Goal: Task Accomplishment & Management: Use online tool/utility

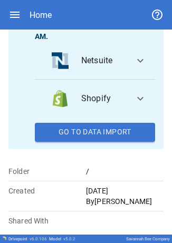
scroll to position [210, 0]
drag, startPoint x: 105, startPoint y: 157, endPoint x: 90, endPoint y: 161, distance: 16.4
click at [105, 142] on button "Go To Data Import" at bounding box center [95, 132] width 120 height 19
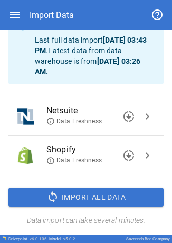
scroll to position [51, 0]
click at [141, 119] on span "chevron_right" at bounding box center [147, 116] width 13 height 13
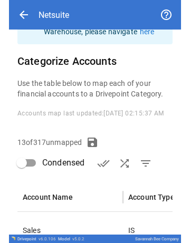
scroll to position [124, 0]
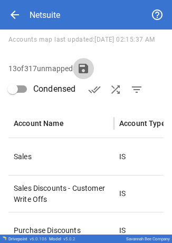
click at [94, 72] on button "button" at bounding box center [83, 68] width 21 height 21
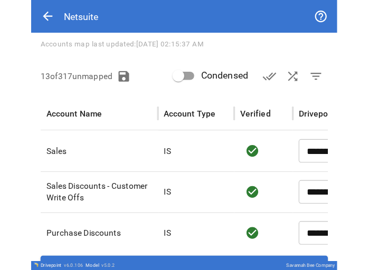
scroll to position [93, 0]
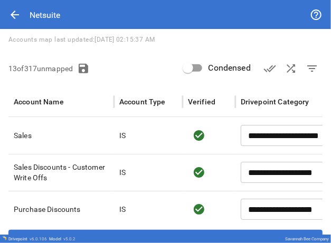
click at [218, 51] on div "**********" at bounding box center [165, 99] width 331 height 324
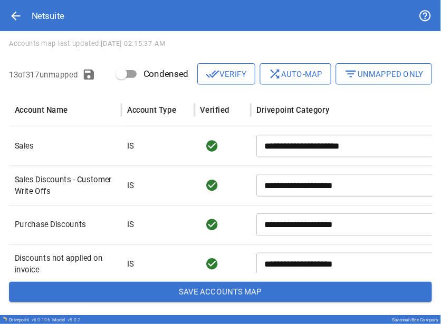
scroll to position [82, 0]
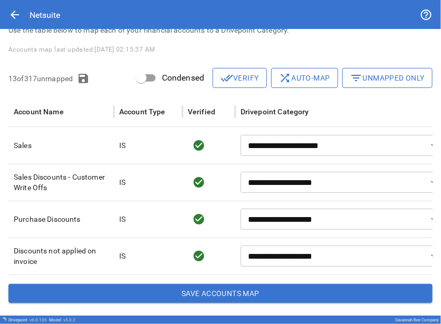
click at [388, 66] on div "**********" at bounding box center [220, 136] width 441 height 359
click at [401, 79] on button "filter_list Unmapped Only" at bounding box center [387, 78] width 90 height 20
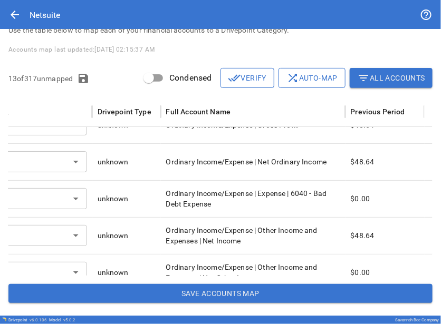
scroll to position [28, 368]
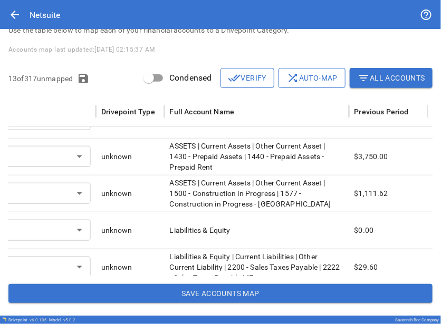
drag, startPoint x: 343, startPoint y: 154, endPoint x: 336, endPoint y: 221, distance: 67.3
click at [336, 221] on div "IS ​ unknown Ordinary Income/Expense | Other Income and Expenses | Net Income $…" at bounding box center [45, 175] width 781 height 369
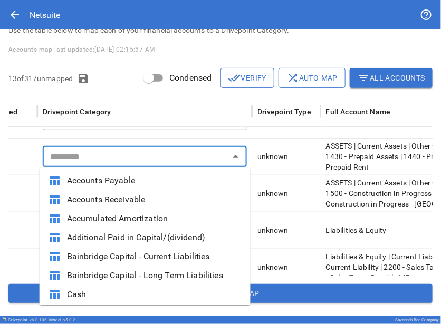
click at [129, 153] on input "text" at bounding box center [136, 156] width 180 height 15
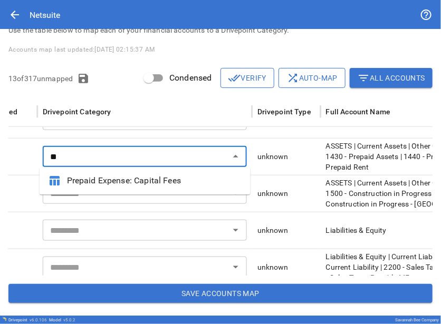
type input "*"
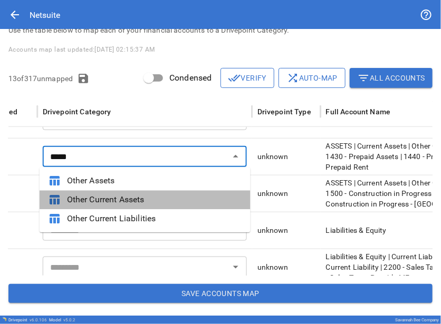
click at [156, 195] on span "Other Current Assets" at bounding box center [154, 200] width 175 height 13
type input "**********"
click at [156, 195] on input "text" at bounding box center [136, 193] width 180 height 15
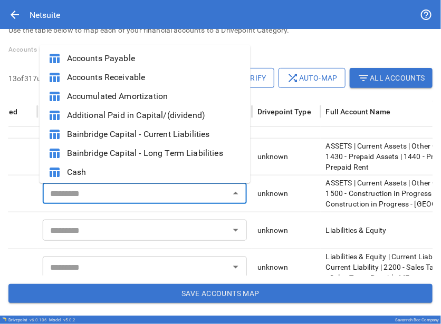
type input "**********"
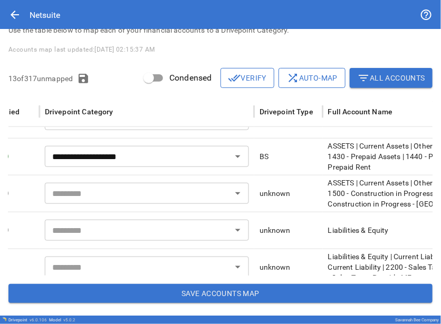
click at [69, 195] on input "text" at bounding box center [138, 193] width 180 height 15
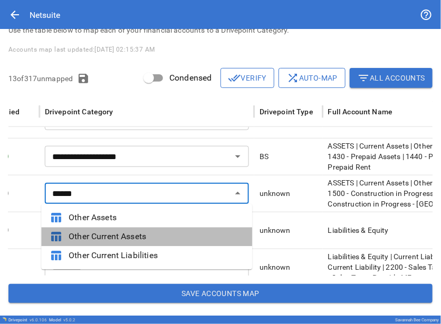
click at [116, 232] on span "Other Current Assets" at bounding box center [156, 237] width 175 height 13
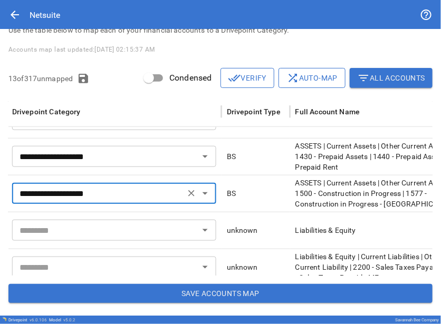
type input "**********"
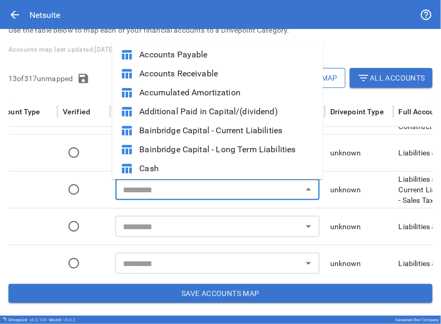
click at [175, 196] on input "text" at bounding box center [209, 189] width 180 height 15
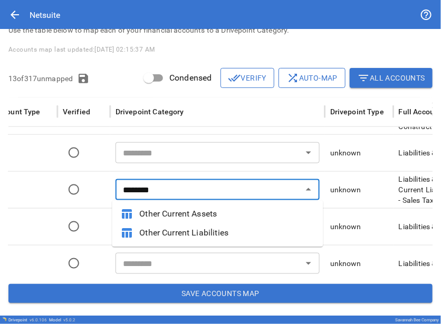
click at [191, 224] on li "table_chart Other Current Liabilities" at bounding box center [217, 233] width 211 height 19
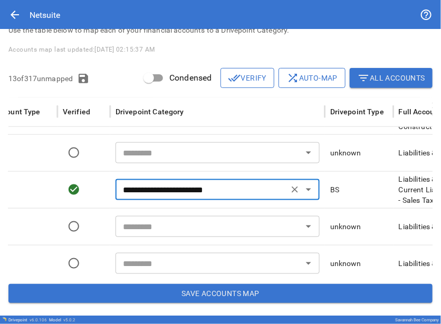
type input "**********"
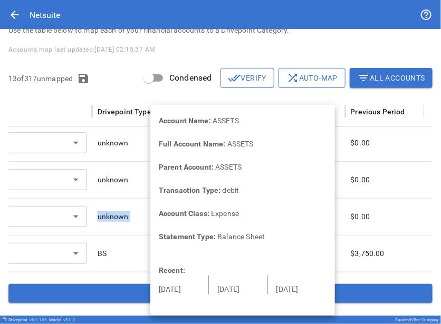
drag, startPoint x: 360, startPoint y: 194, endPoint x: 286, endPoint y: 215, distance: 76.6
click at [286, 215] on div "**********" at bounding box center [41, 198] width 781 height 369
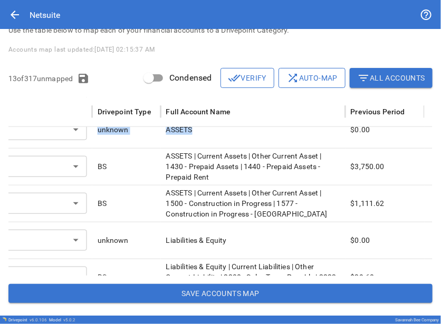
click at [108, 291] on button "Save Accounts Map" at bounding box center [220, 293] width 424 height 19
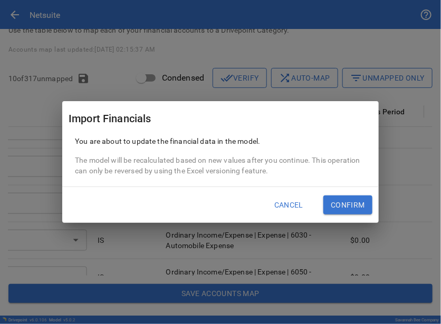
click at [343, 201] on button "Confirm" at bounding box center [347, 205] width 49 height 19
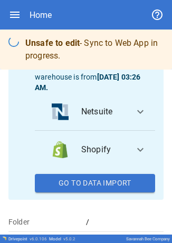
scroll to position [133, 0]
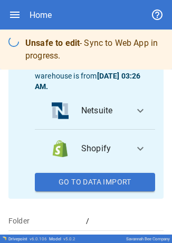
click at [110, 192] on button "Go To Data Import" at bounding box center [95, 182] width 120 height 19
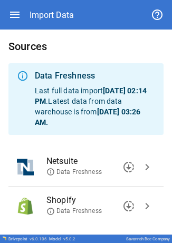
click at [141, 164] on span "chevron_right" at bounding box center [147, 167] width 13 height 13
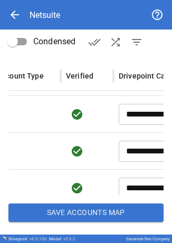
scroll to position [0, 123]
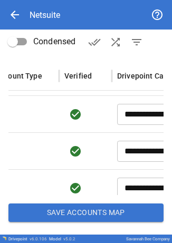
click at [69, 221] on button "Save Accounts Map" at bounding box center [85, 213] width 155 height 19
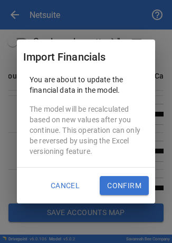
click at [116, 187] on button "Confirm" at bounding box center [124, 185] width 49 height 19
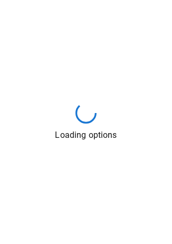
scroll to position [0, 0]
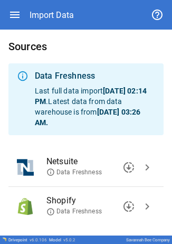
click at [141, 161] on span "chevron_right" at bounding box center [147, 167] width 13 height 13
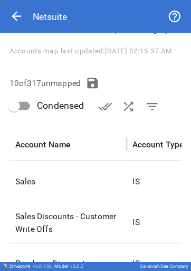
scroll to position [119, 0]
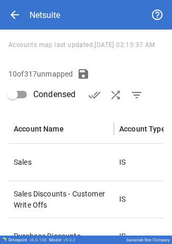
click at [114, 69] on div "**********" at bounding box center [86, 99] width 172 height 378
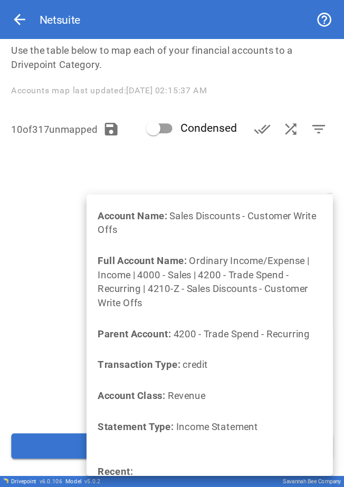
scroll to position [0, 553]
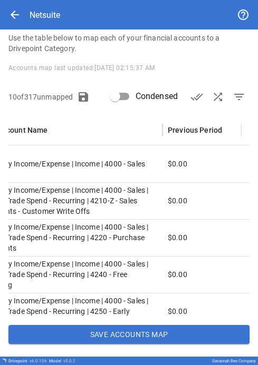
click at [152, 86] on div "10 of 317 unmapped Condensed done_all shuffle filter_list" at bounding box center [128, 96] width 241 height 21
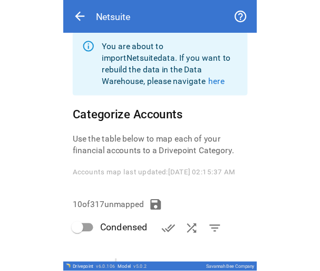
scroll to position [0, 471]
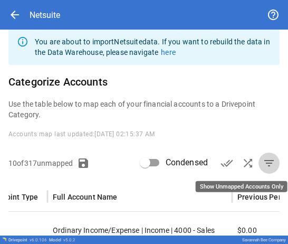
click at [267, 168] on span "filter_list" at bounding box center [269, 163] width 13 height 13
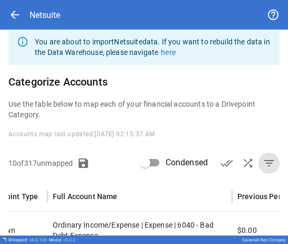
click at [247, 91] on div "You are about to import Netsuite data. If you want to rebuild the data in the D…" at bounding box center [144, 188] width 288 height 335
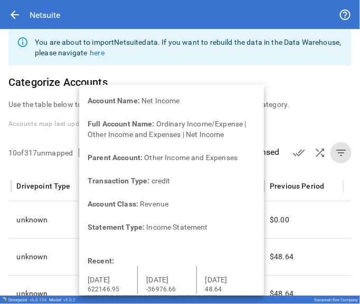
scroll to position [0, 0]
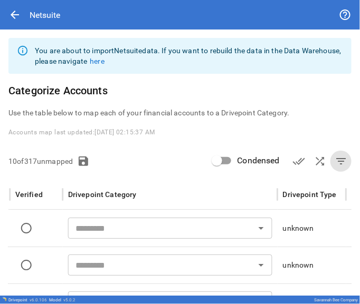
click at [103, 229] on input "text" at bounding box center [161, 228] width 180 height 15
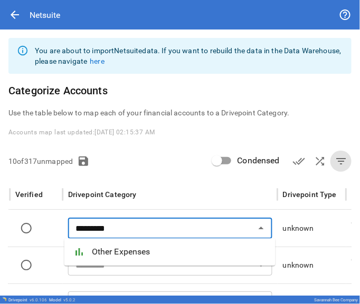
drag, startPoint x: 103, startPoint y: 248, endPoint x: 182, endPoint y: 139, distance: 134.5
click at [104, 248] on span "Other Expenses" at bounding box center [179, 252] width 175 height 13
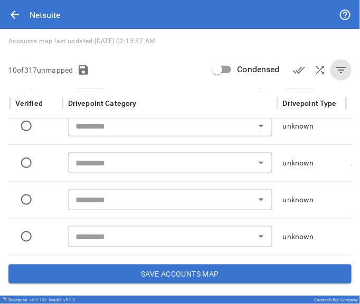
type input "**********"
click at [174, 275] on button "Save Accounts Map" at bounding box center [179, 274] width 343 height 19
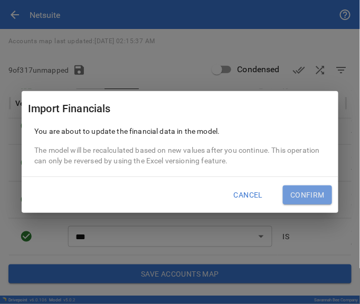
click at [320, 196] on button "Confirm" at bounding box center [307, 195] width 49 height 19
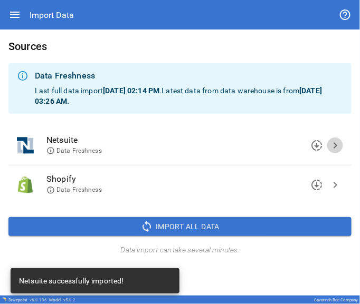
click at [339, 144] on span "chevron_right" at bounding box center [335, 145] width 13 height 13
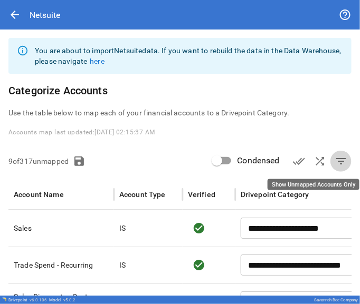
click at [334, 166] on span "filter_list" at bounding box center [340, 161] width 13 height 13
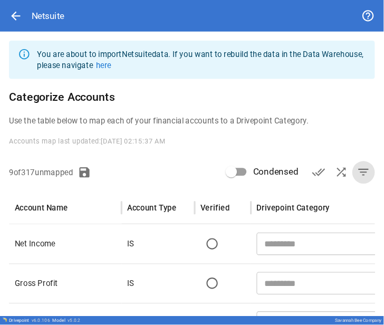
scroll to position [91, 0]
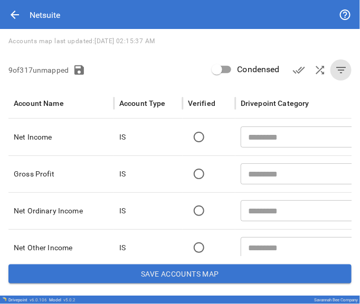
click at [195, 46] on div "You are about to import Netsuite data. If you want to rebuild the data in the D…" at bounding box center [180, 117] width 360 height 358
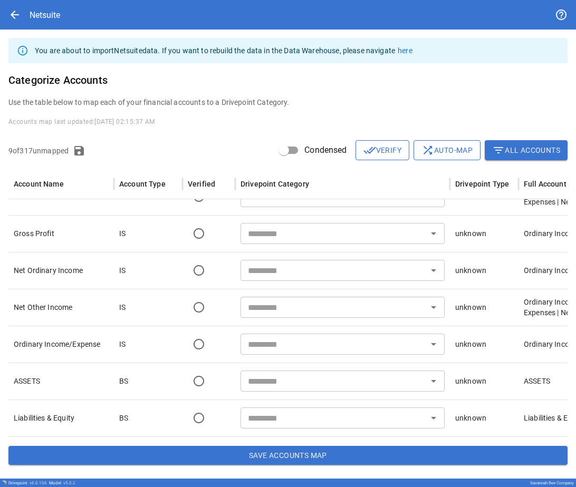
scroll to position [28, 0]
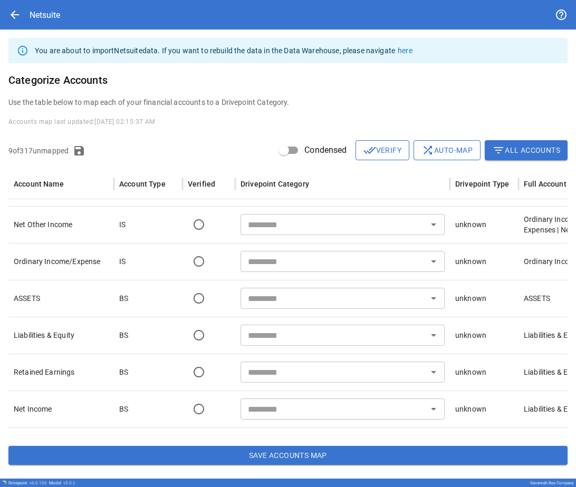
click at [316, 365] on input "text" at bounding box center [334, 372] width 180 height 15
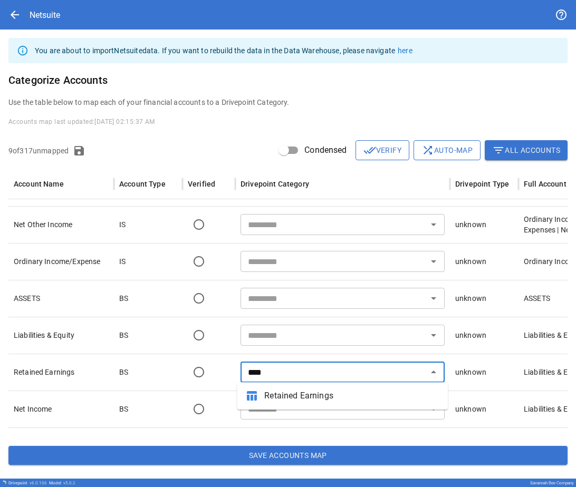
click at [304, 392] on span "Retained Earnings" at bounding box center [351, 396] width 175 height 13
type input "**********"
click at [303, 396] on input "text" at bounding box center [334, 409] width 180 height 15
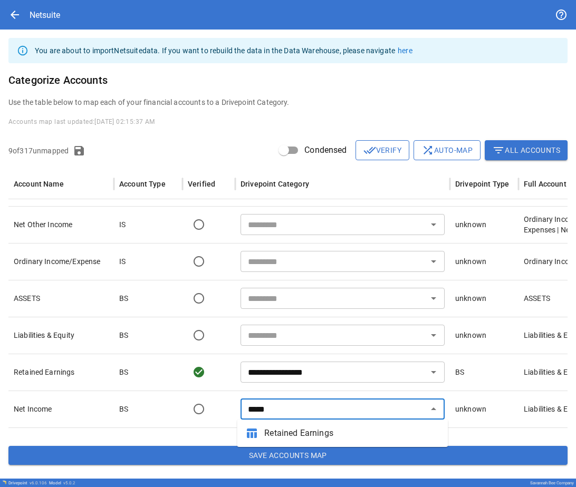
click at [313, 396] on span "Retained Earnings" at bounding box center [351, 433] width 175 height 13
type input "**********"
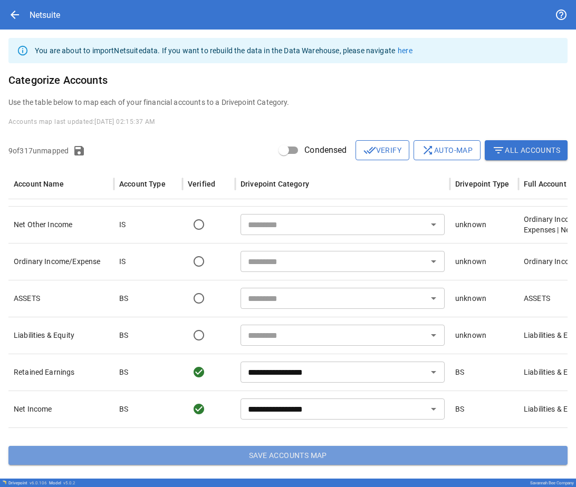
click at [208, 396] on button "Save Accounts Map" at bounding box center [287, 455] width 559 height 19
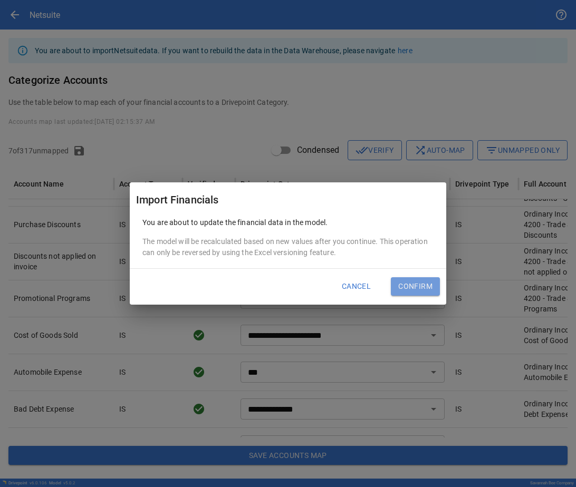
click at [423, 290] on button "Confirm" at bounding box center [415, 286] width 49 height 19
